Goal: Information Seeking & Learning: Check status

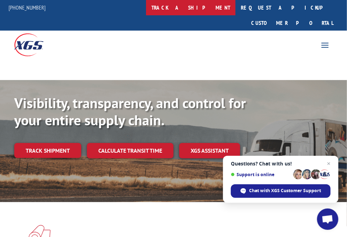
click at [213, 8] on link "track a shipment" at bounding box center [190, 7] width 89 height 15
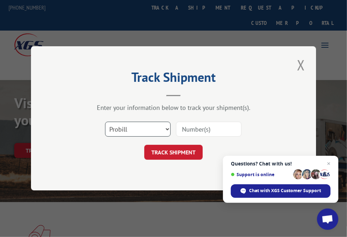
click at [167, 127] on select "Select category... Probill BOL PO" at bounding box center [138, 129] width 66 height 15
select select "po"
click at [105, 122] on select "Select category... Probill BOL PO" at bounding box center [138, 129] width 66 height 15
click at [222, 132] on input at bounding box center [209, 129] width 66 height 15
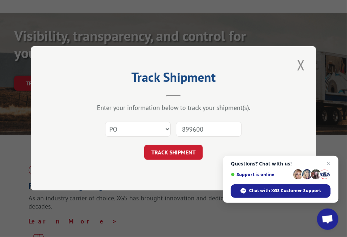
scroll to position [89, 0]
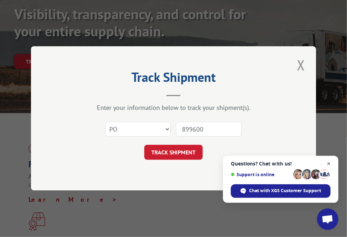
type input "899600"
click at [328, 161] on span "Open chat" at bounding box center [328, 163] width 9 height 9
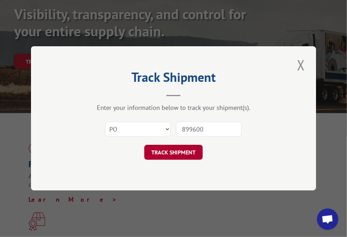
click at [166, 152] on button "TRACK SHIPMENT" at bounding box center [173, 152] width 58 height 15
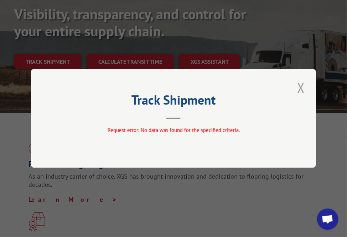
click at [298, 88] on button "Close modal" at bounding box center [301, 88] width 12 height 20
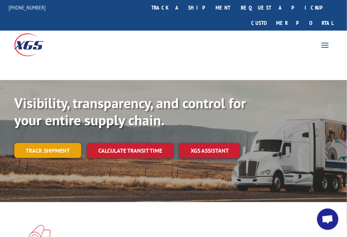
click at [80, 154] on link "Track shipment" at bounding box center [47, 150] width 67 height 15
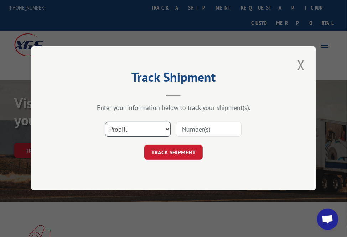
click at [166, 128] on select "Select category... Probill BOL PO" at bounding box center [138, 129] width 66 height 15
select select "po"
click at [105, 122] on select "Select category... Probill BOL PO" at bounding box center [138, 129] width 66 height 15
click at [212, 127] on input at bounding box center [209, 129] width 66 height 15
click at [183, 130] on input at bounding box center [209, 129] width 66 height 15
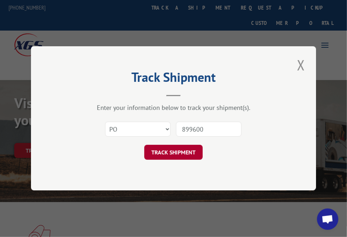
type input "899600"
click at [174, 152] on button "TRACK SHIPMENT" at bounding box center [173, 152] width 58 height 15
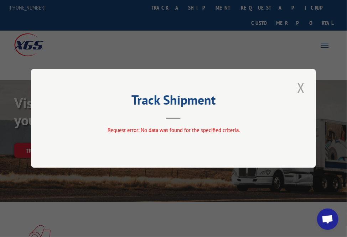
click at [302, 89] on button "Close modal" at bounding box center [301, 88] width 12 height 20
